Goal: Go to known website: Go to known website

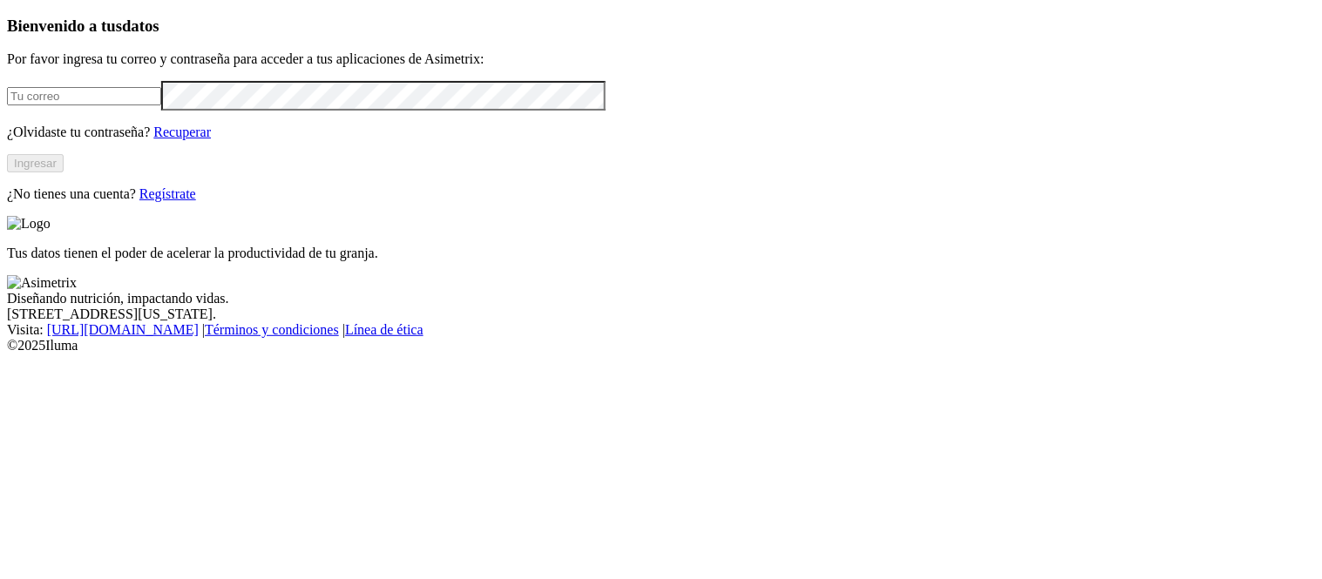
type input "[PERSON_NAME][EMAIL_ADDRESS][PERSON_NAME][DOMAIN_NAME]"
click at [64, 173] on button "Ingresar" at bounding box center [35, 163] width 57 height 18
